Goal: Task Accomplishment & Management: Manage account settings

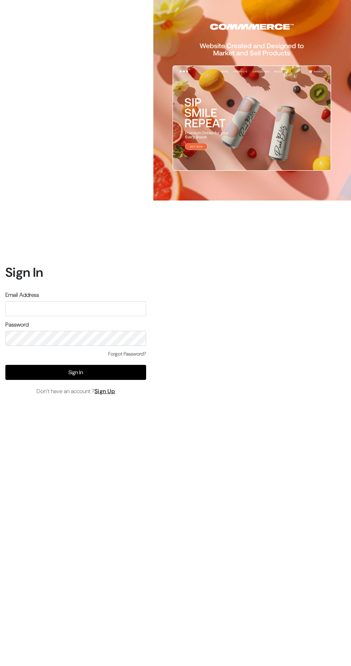
click at [128, 316] on input "text" at bounding box center [75, 308] width 141 height 15
type input "animeshgiri506@gmail.com"
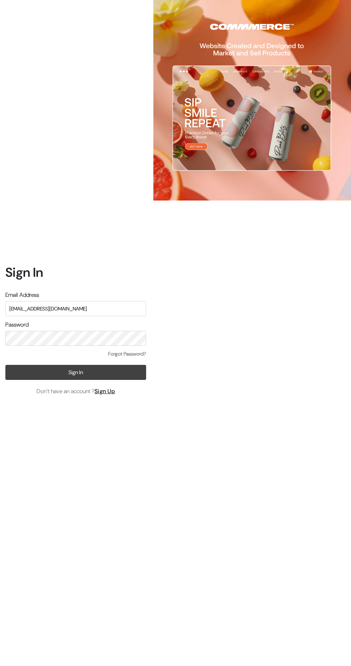
click at [112, 380] on button "Sign In" at bounding box center [75, 372] width 141 height 15
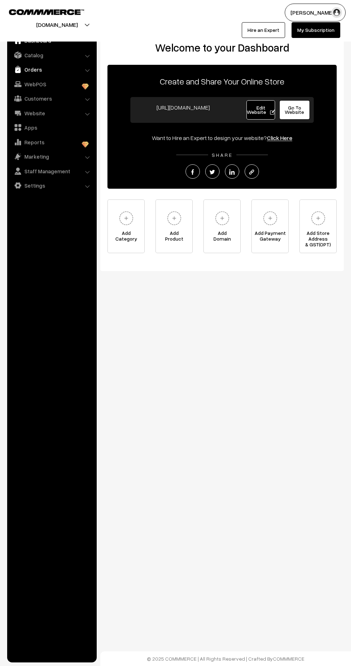
click at [18, 69] on img at bounding box center [17, 69] width 7 height 7
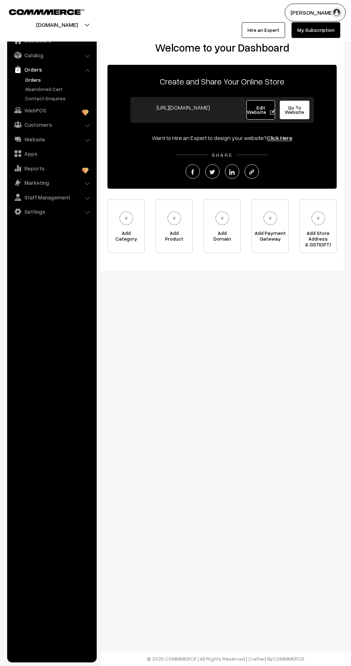
click at [27, 80] on link "Orders" at bounding box center [58, 80] width 71 height 8
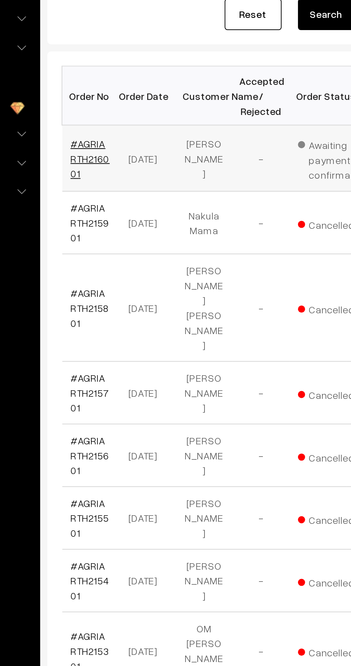
click at [119, 192] on link "#AGRIARTH216001" at bounding box center [122, 195] width 20 height 21
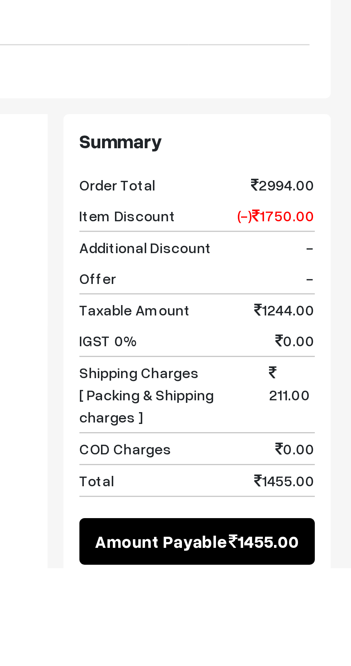
scroll to position [40, 0]
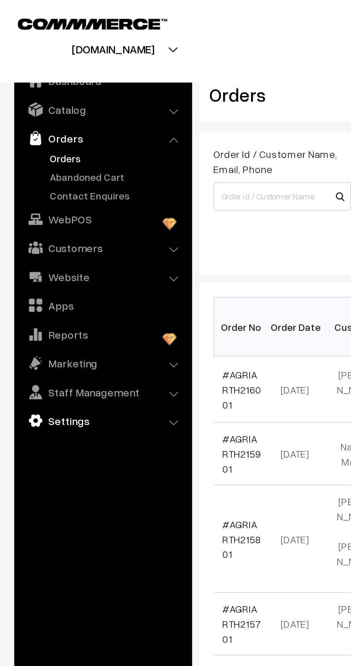
click at [54, 212] on link "Settings" at bounding box center [51, 211] width 85 height 13
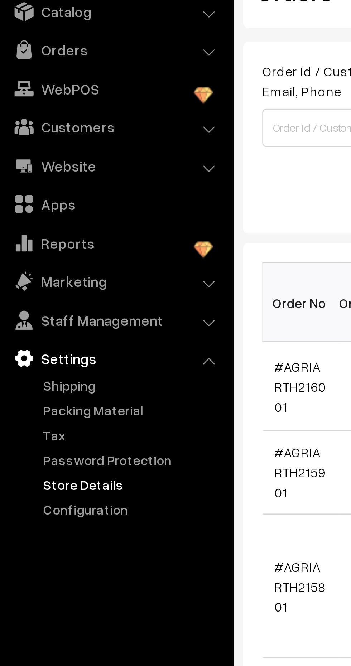
click at [47, 232] on link "Store Details" at bounding box center [58, 233] width 71 height 8
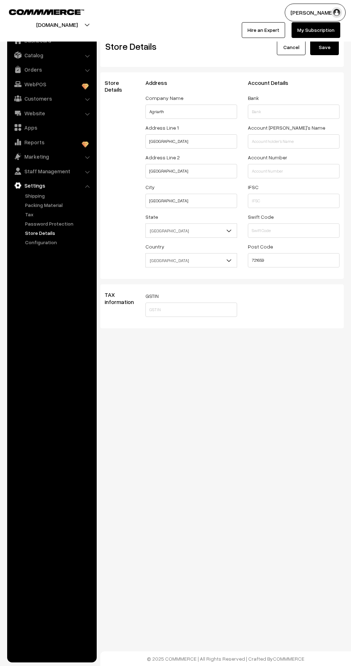
select select "99"
click at [39, 242] on link "Configuration" at bounding box center [58, 242] width 71 height 8
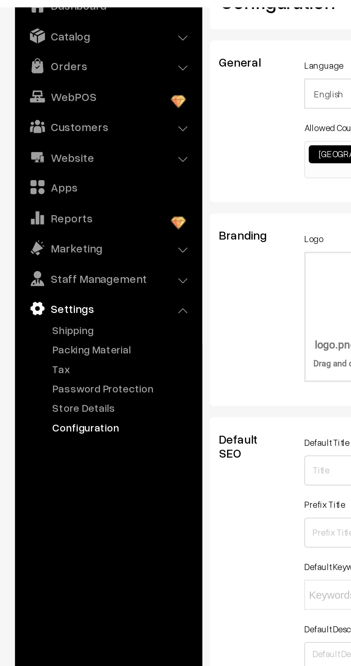
scroll to position [1, 0]
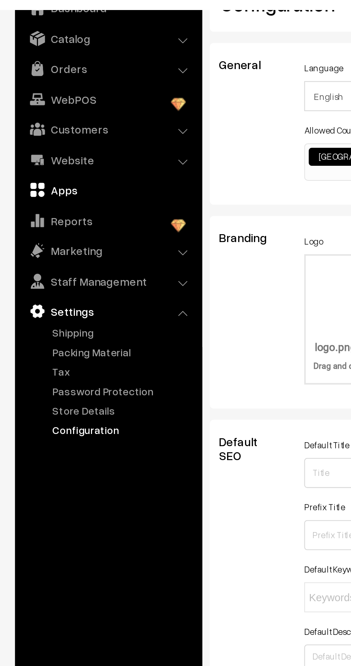
click at [25, 129] on link "Apps" at bounding box center [51, 127] width 85 height 13
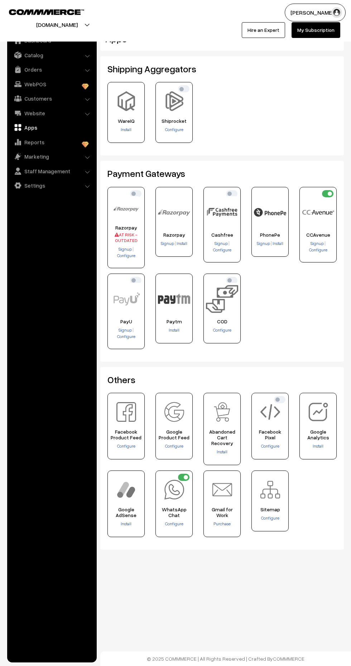
click at [329, 195] on input "checkbox" at bounding box center [327, 193] width 11 height 7
checkbox input "false"
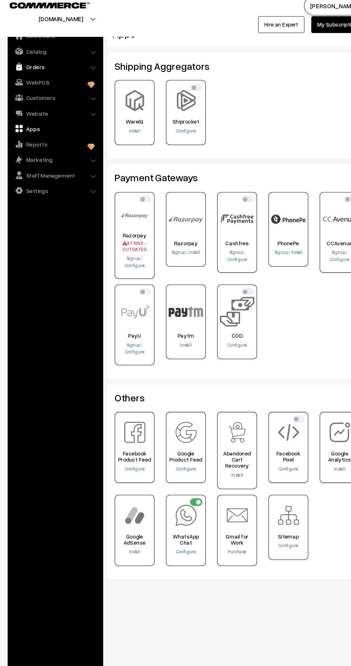
click at [28, 72] on link "Orders" at bounding box center [51, 69] width 85 height 13
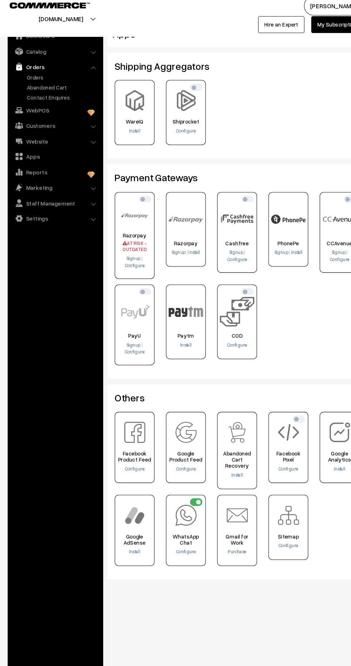
click at [32, 69] on link "Orders" at bounding box center [51, 69] width 85 height 13
click at [26, 86] on link "Abandoned Cart" at bounding box center [58, 89] width 71 height 8
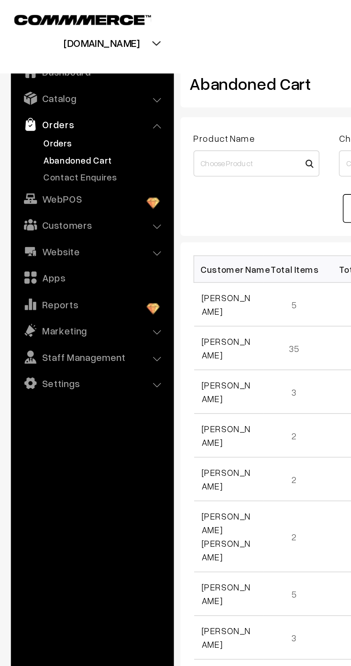
click at [32, 78] on link "Orders" at bounding box center [58, 80] width 71 height 8
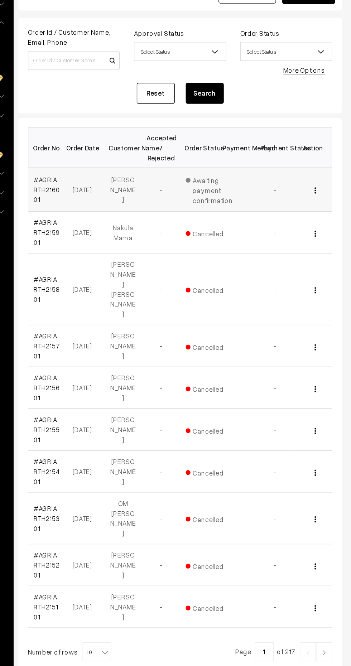
click at [324, 196] on img "button" at bounding box center [323, 196] width 1 height 5
click at [283, 210] on link "View" at bounding box center [292, 207] width 61 height 16
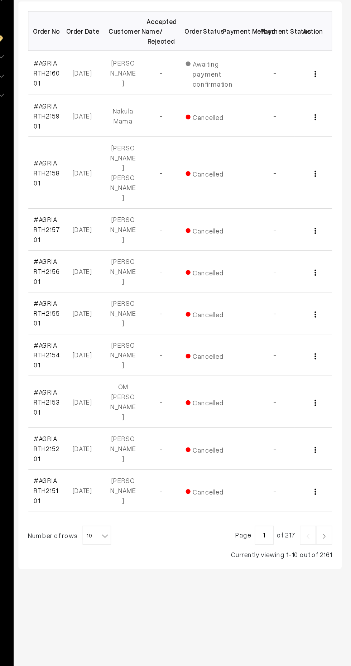
click at [154, 537] on span "10" at bounding box center [159, 544] width 21 height 14
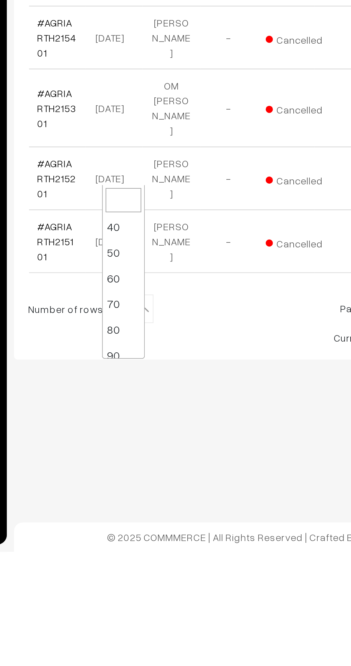
scroll to position [57, 0]
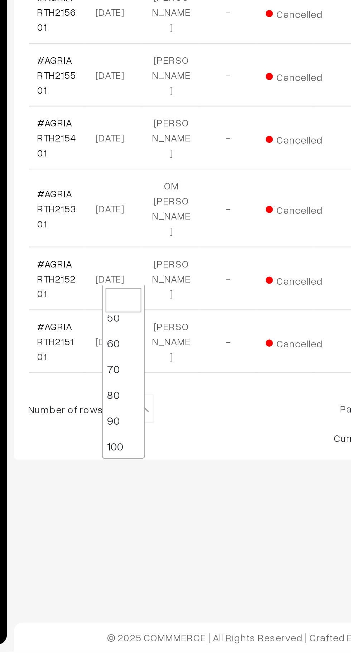
select select "50"
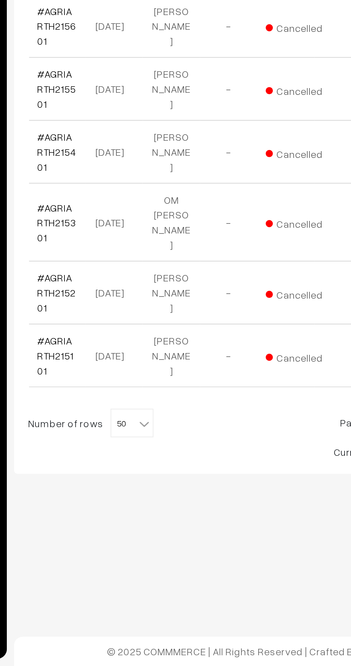
scroll to position [0, 0]
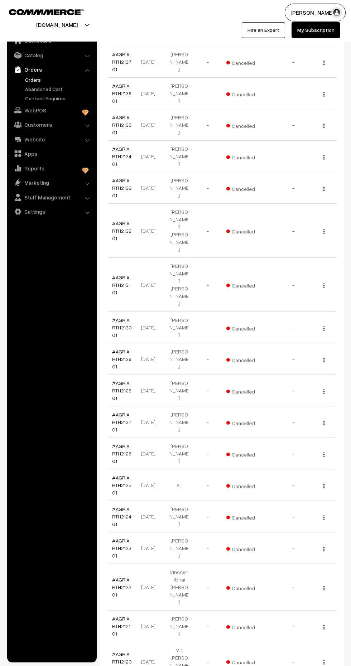
scroll to position [896, 0]
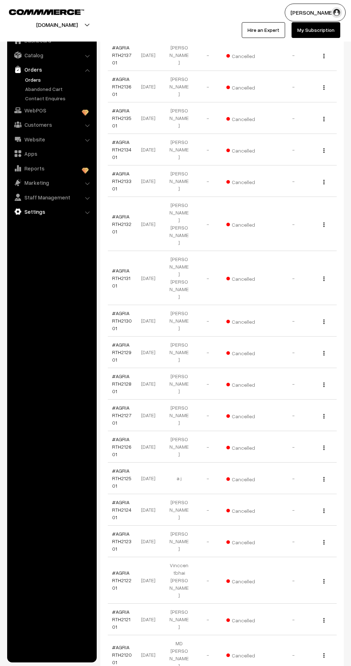
click at [31, 214] on link "Settings" at bounding box center [51, 211] width 85 height 13
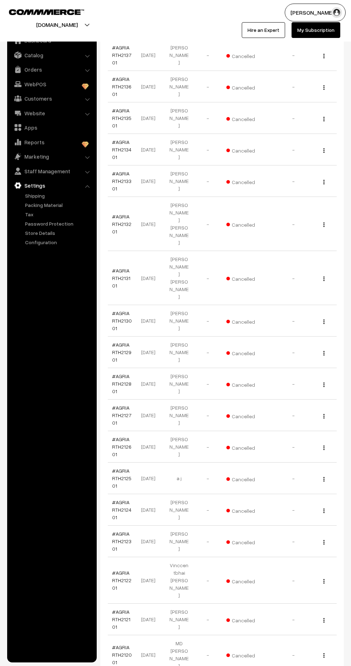
click at [329, 14] on button "[PERSON_NAME]" at bounding box center [315, 13] width 61 height 18
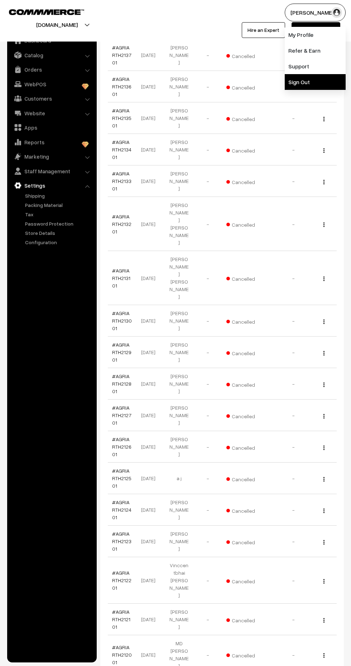
click at [294, 85] on link "Sign Out" at bounding box center [315, 82] width 61 height 16
